Goal: Navigation & Orientation: Go to known website

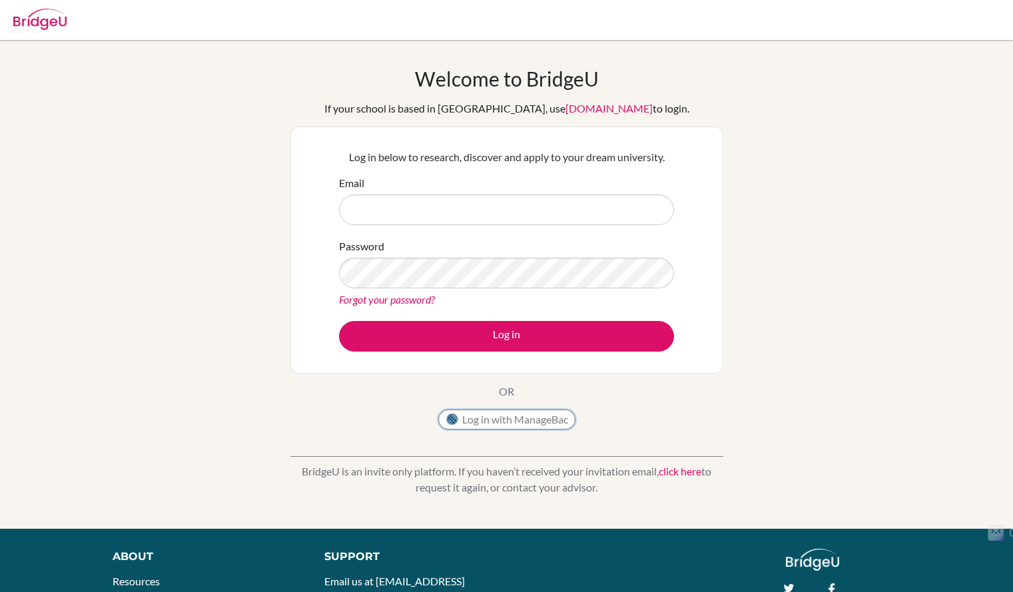
click at [530, 412] on button "Log in with ManageBac" at bounding box center [506, 420] width 137 height 20
type input "jerrynhvbach@student.sna.edu.vn"
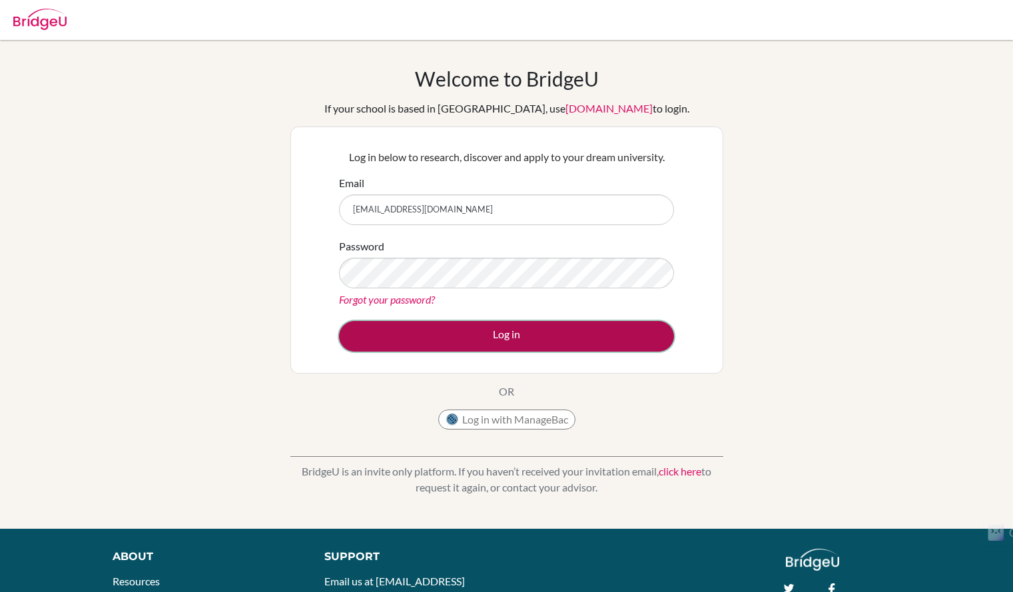
click at [520, 334] on button "Log in" at bounding box center [506, 336] width 335 height 31
